Goal: Information Seeking & Learning: Learn about a topic

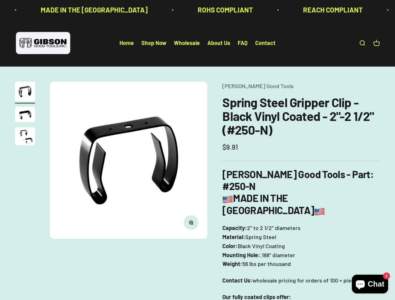
click at [197, 150] on img at bounding box center [128, 160] width 157 height 157
click at [128, 160] on img at bounding box center [128, 160] width 157 height 157
click at [191, 223] on icon "button" at bounding box center [191, 223] width 2 height 2
click at [25, 93] on img "Go to item 1" at bounding box center [25, 92] width 20 height 20
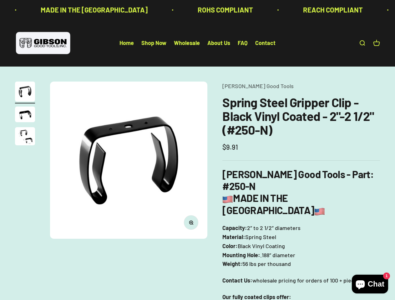
click at [25, 115] on img "Go to item 2" at bounding box center [25, 115] width 20 height 16
click at [25, 137] on img "Go to item 3" at bounding box center [25, 136] width 20 height 18
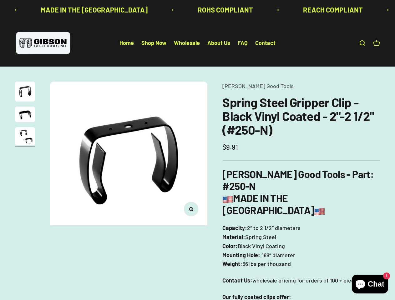
scroll to position [0, 322]
